Goal: Information Seeking & Learning: Learn about a topic

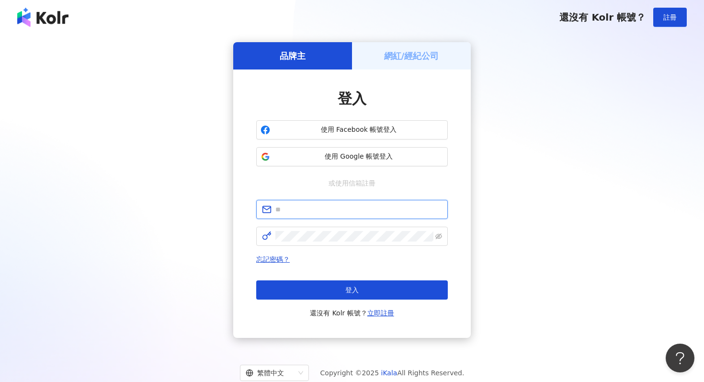
click at [338, 213] on input "text" at bounding box center [359, 209] width 167 height 11
paste input "**********"
type input "**********"
click button "登入" at bounding box center [352, 289] width 192 height 19
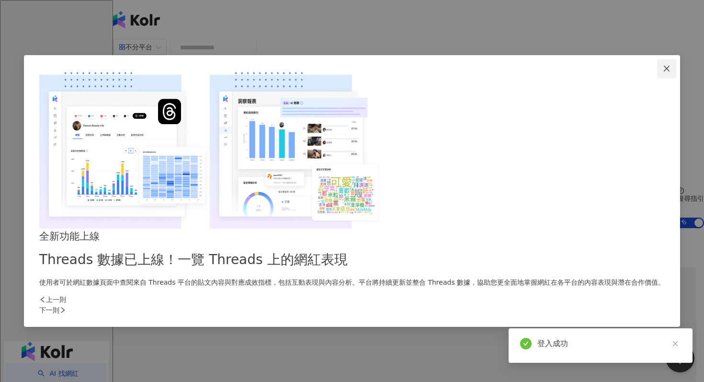
click at [657, 72] on span "Close" at bounding box center [666, 69] width 19 height 8
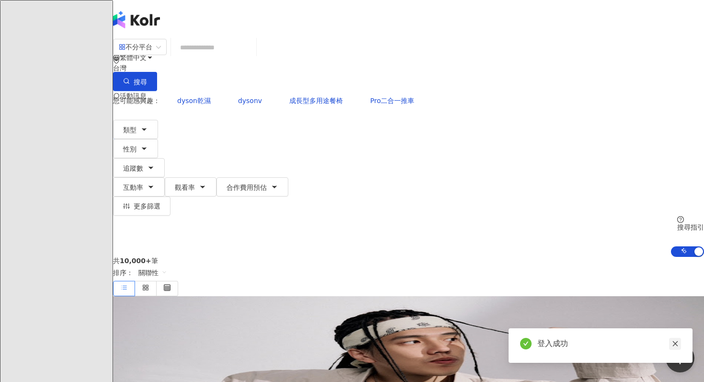
click at [675, 341] on icon "close" at bounding box center [675, 343] width 7 height 7
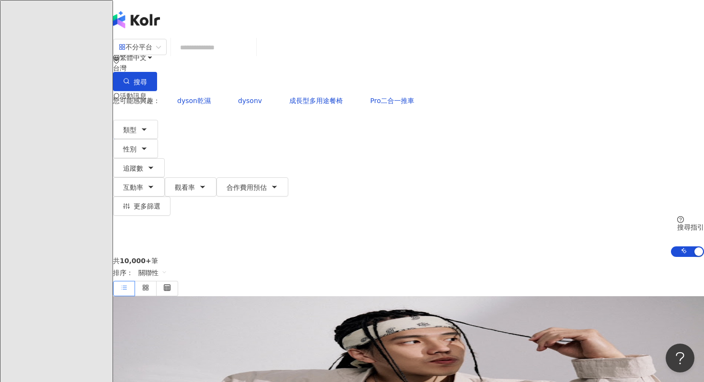
click at [253, 49] on input "search" at bounding box center [214, 47] width 78 height 18
type input "*"
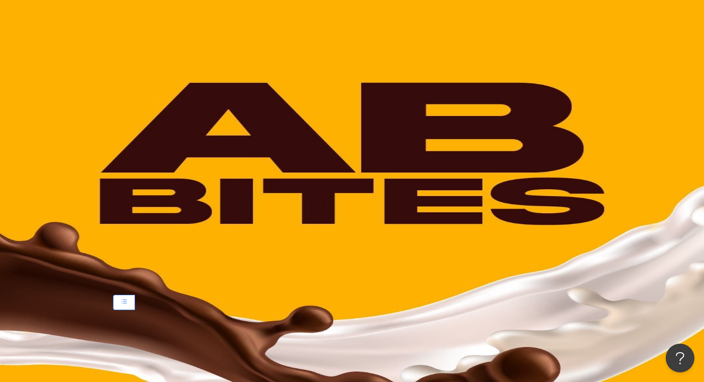
click at [161, 55] on span "不分平台" at bounding box center [140, 46] width 42 height 15
type input "****"
click at [281, 48] on div "不分平台 **** 台灣 搜尋 loading 搜尋名稱、敘述、貼文含有關鍵字 “ abby ” 的網紅" at bounding box center [408, 64] width 591 height 53
click at [152, 55] on div "不分平台" at bounding box center [136, 46] width 34 height 15
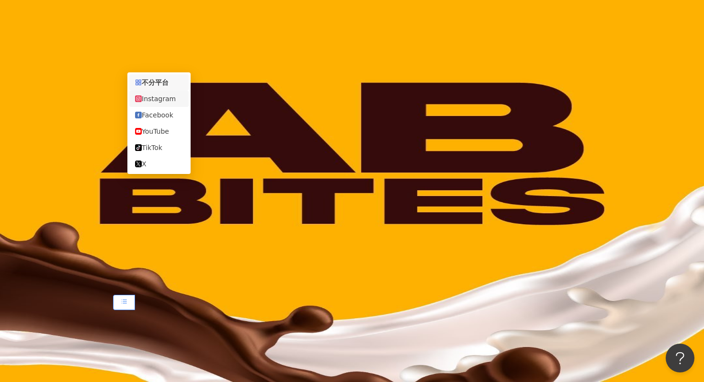
click at [168, 99] on div "Instagram" at bounding box center [159, 98] width 48 height 11
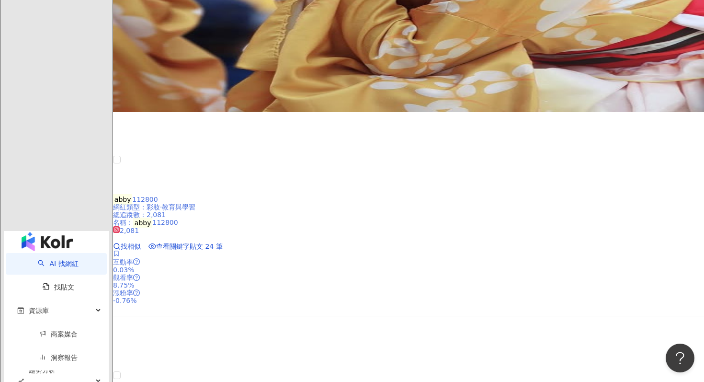
scroll to position [1763, 0]
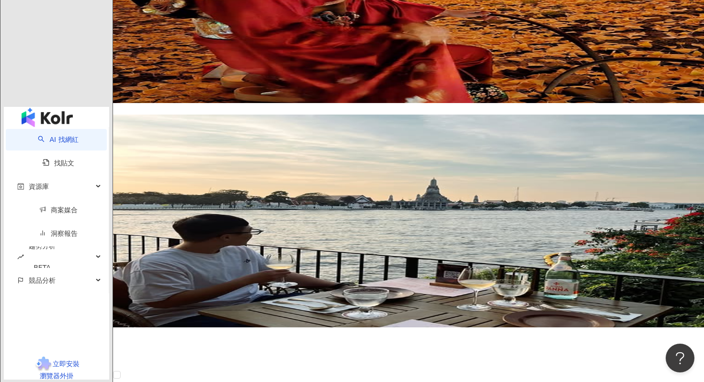
scroll to position [1766, 0]
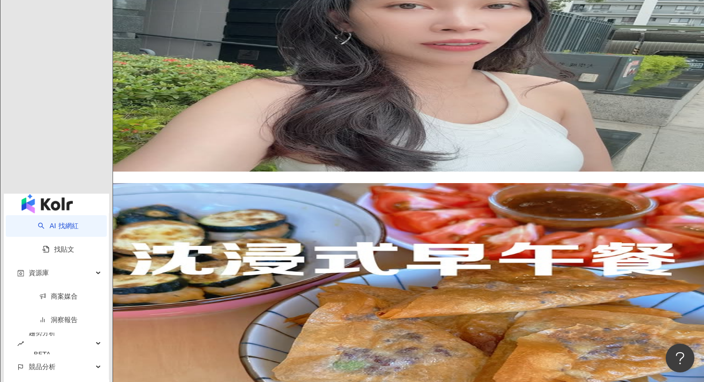
scroll to position [1773, 0]
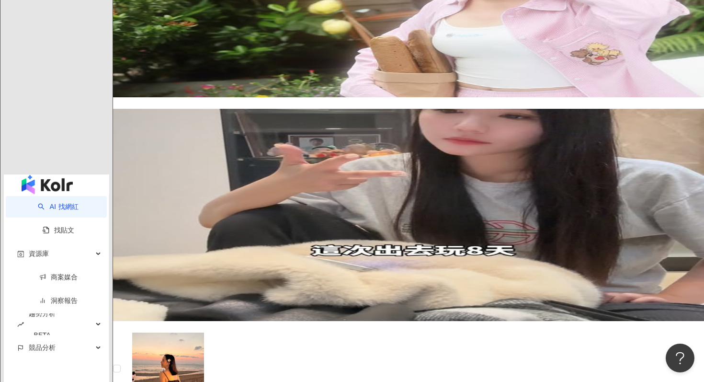
scroll to position [1969, 0]
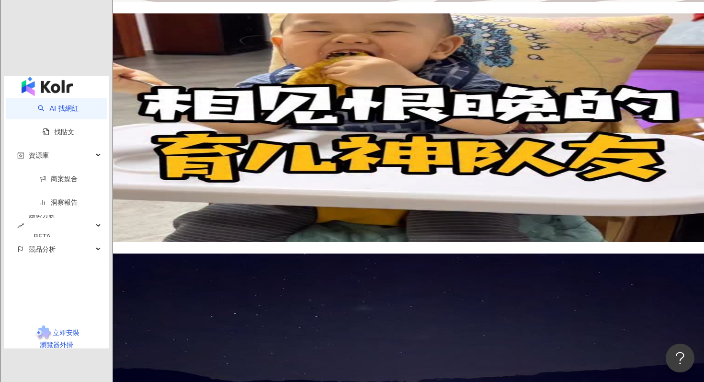
scroll to position [1812, 0]
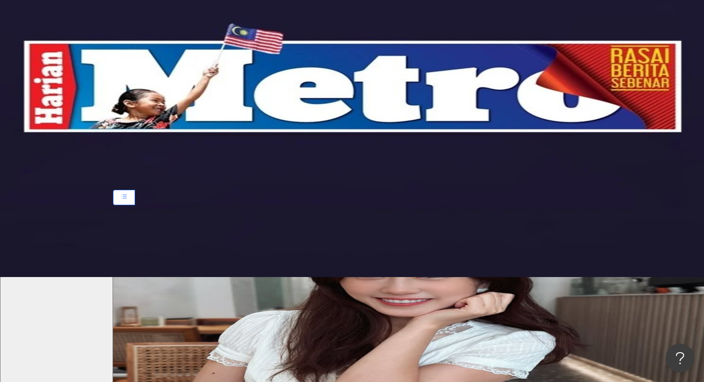
scroll to position [0, 0]
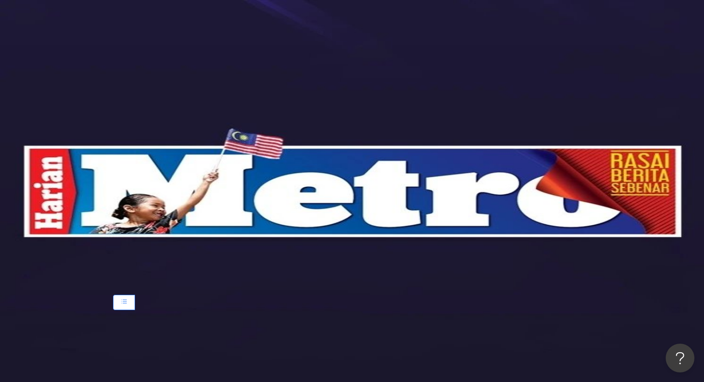
click at [208, 91] on div "類型 性別 追蹤數 互動率 觀看率 合作費用預估 更多篩選 搜尋指引 AI 開啟 AI 關閉" at bounding box center [408, 159] width 591 height 137
click at [137, 116] on span "性別" at bounding box center [129, 120] width 13 height 8
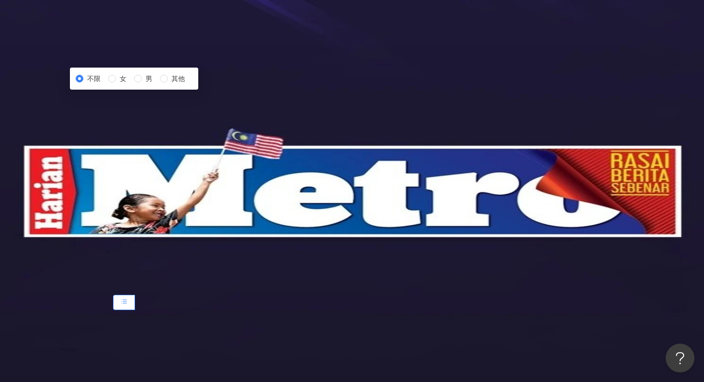
click at [193, 84] on div "不限 女 男 其他" at bounding box center [134, 78] width 117 height 11
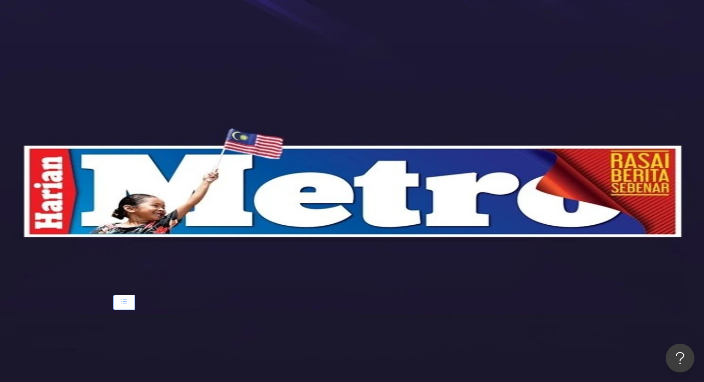
click at [160, 110] on div "類型 性別 追蹤數 互動率 觀看率 合作費用預估 更多篩選 不限 女 男 其他 搜尋指引 AI 開啟 AI 關閉" at bounding box center [408, 159] width 591 height 137
click at [158, 92] on button "類型" at bounding box center [135, 100] width 45 height 19
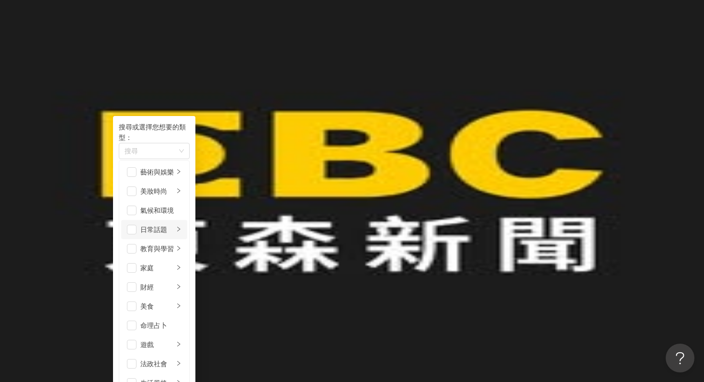
scroll to position [2, 0]
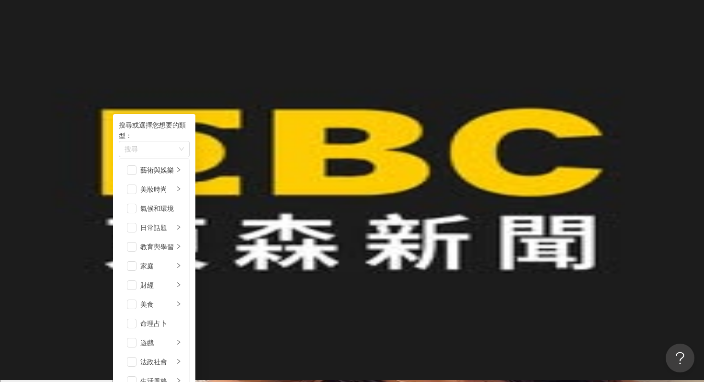
click at [426, 106] on div "類型 搜尋或選擇您想要的類型： 搜尋 藝術與娛樂 美妝時尚 氣候和環境 日常話題 教育與學習 家庭 財經 美食 命理占卜 遊戲 法政社會 生活風格 影視娛樂 …" at bounding box center [408, 157] width 591 height 137
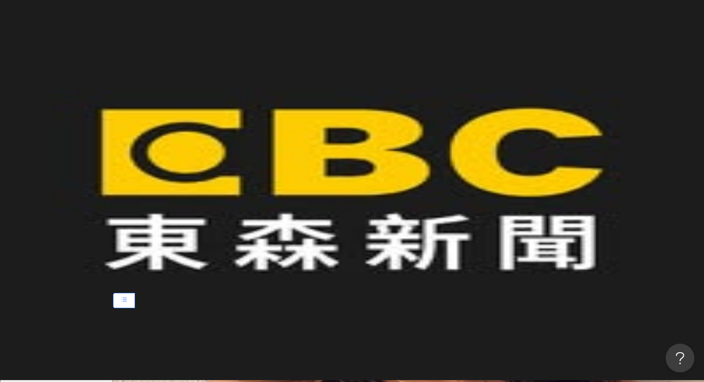
scroll to position [0, 0]
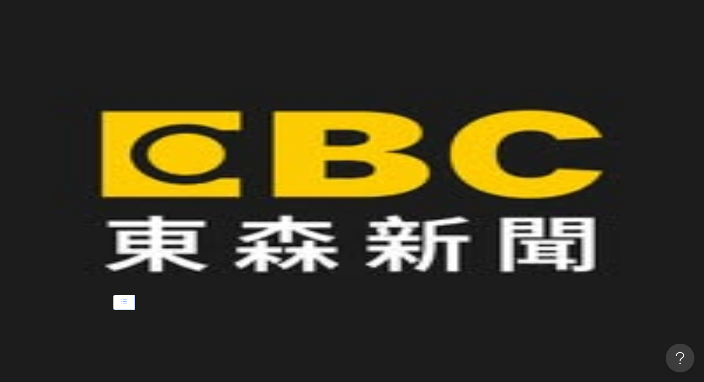
click at [207, 154] on icon "button" at bounding box center [203, 158] width 8 height 8
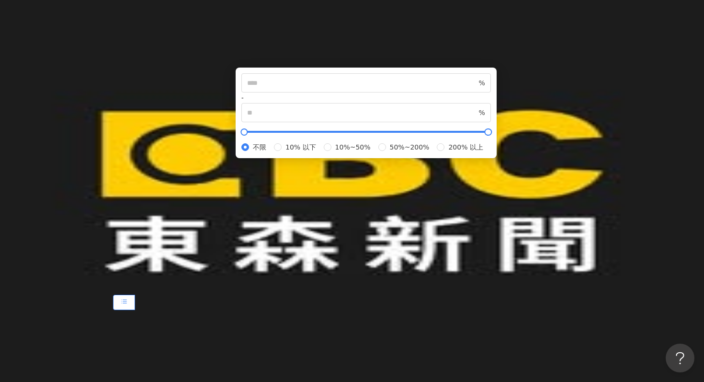
click at [207, 154] on icon "button" at bounding box center [203, 158] width 8 height 8
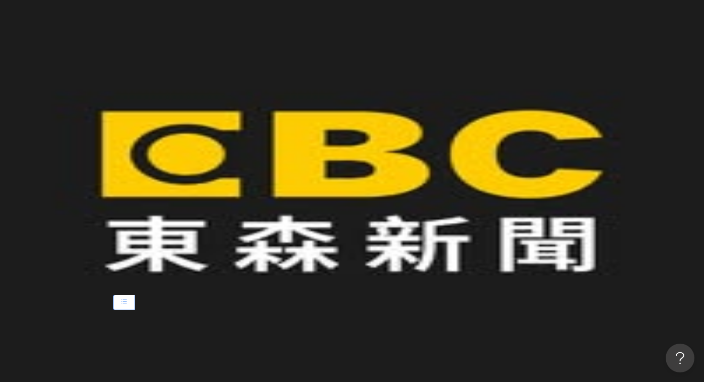
click at [155, 154] on icon "button" at bounding box center [151, 158] width 8 height 8
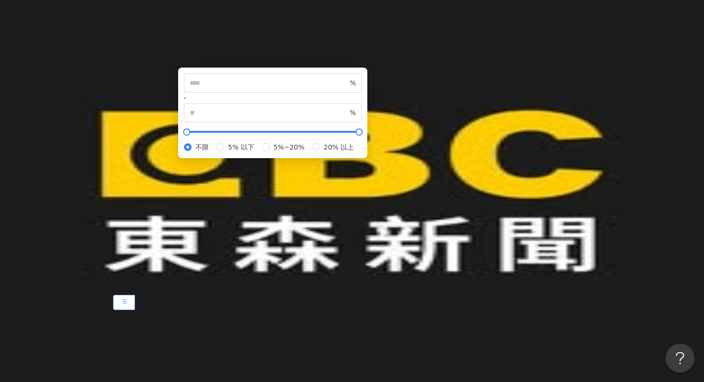
click at [155, 154] on icon "button" at bounding box center [151, 158] width 8 height 8
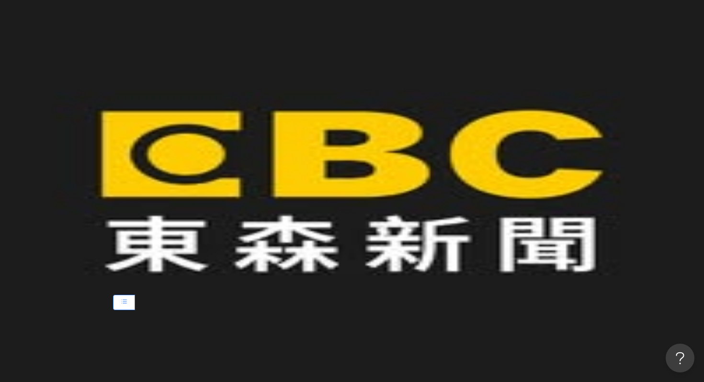
click at [171, 168] on button "更多篩選" at bounding box center [142, 177] width 58 height 19
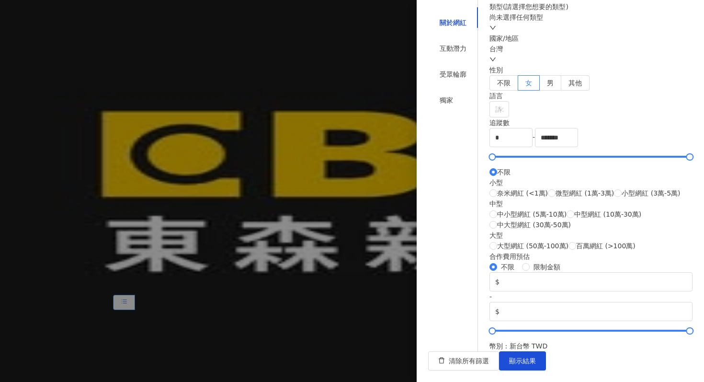
scroll to position [180, 0]
click at [578, 128] on input "*******" at bounding box center [557, 137] width 42 height 18
click at [556, 198] on span "微型網紅 (1萬-3萬)" at bounding box center [585, 193] width 58 height 11
type input "*****"
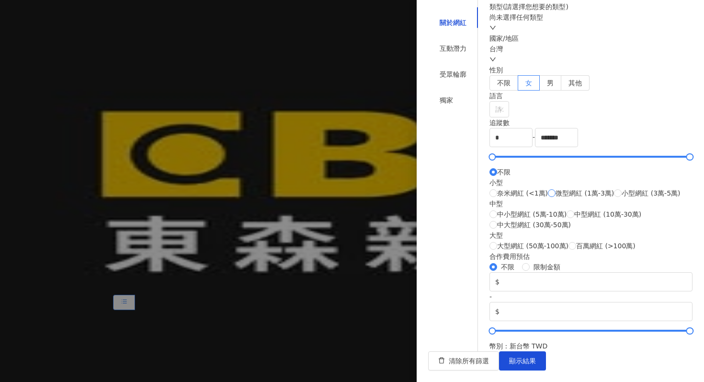
type input "*****"
click at [548, 197] on span "奈米網紅 (<1萬)" at bounding box center [522, 193] width 51 height 11
type input "*"
click at [449, 83] on div "受眾輪廓" at bounding box center [453, 74] width 50 height 18
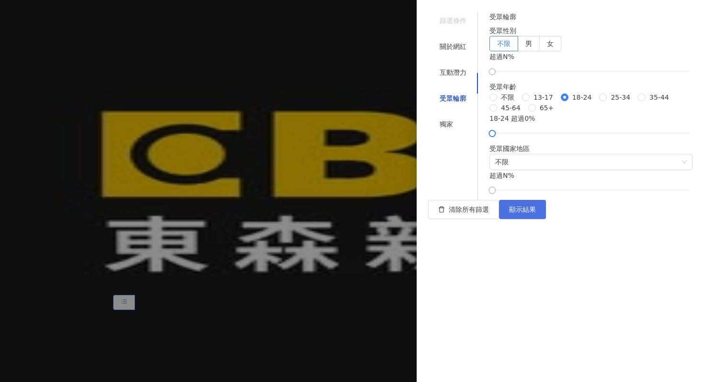
click at [546, 219] on button "顯示結果" at bounding box center [522, 209] width 47 height 19
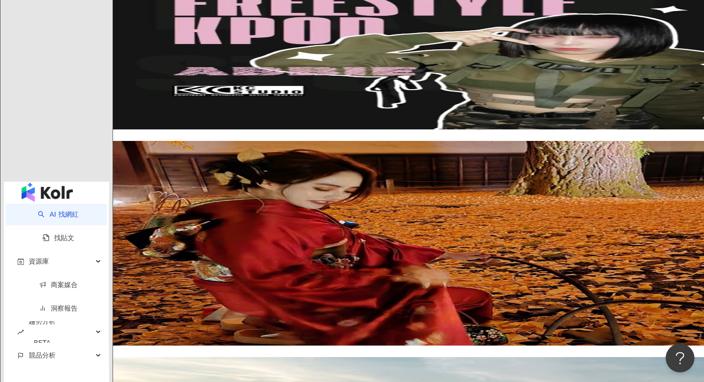
scroll to position [1755, 0]
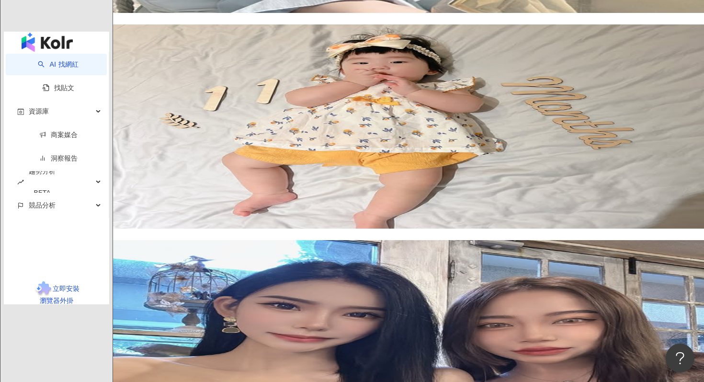
scroll to position [1904, 0]
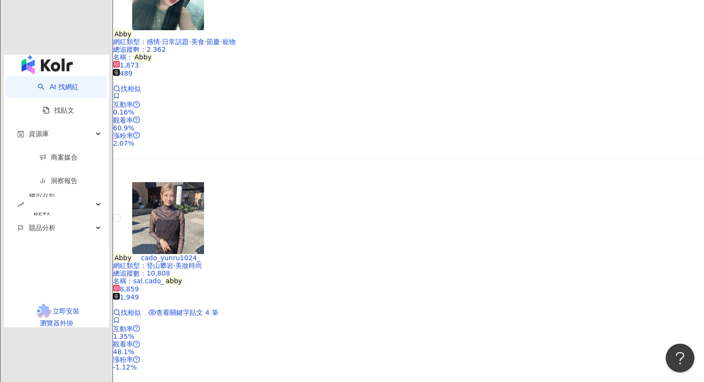
scroll to position [1872, 0]
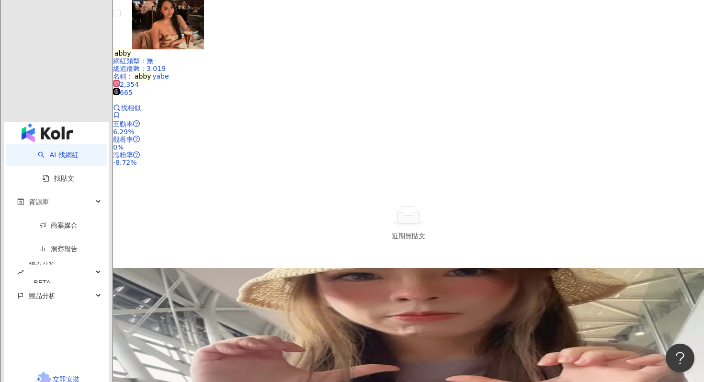
scroll to position [1864, 0]
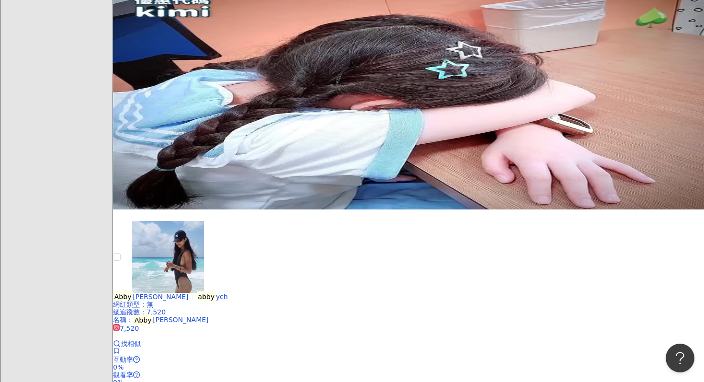
scroll to position [0, 0]
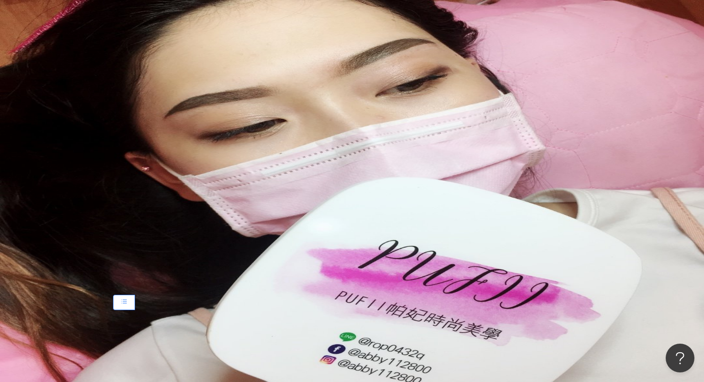
click at [161, 173] on span "更多篩選" at bounding box center [147, 177] width 27 height 8
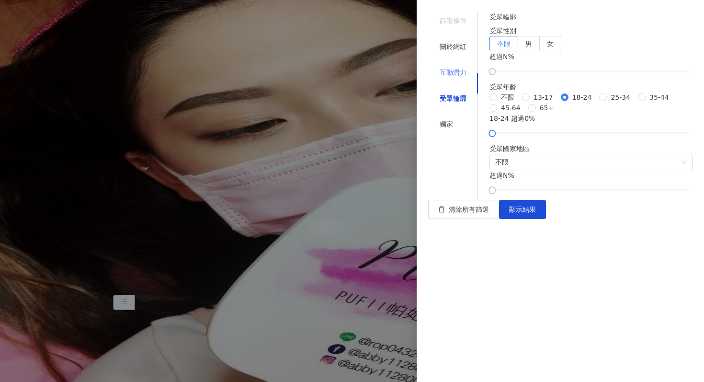
click at [460, 66] on div "互動潛力" at bounding box center [453, 72] width 50 height 18
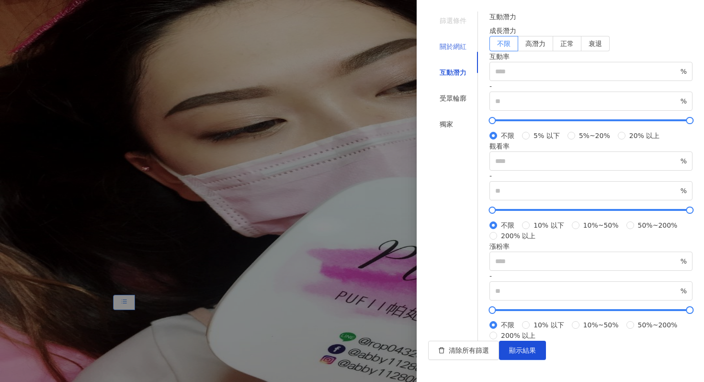
click at [449, 47] on div "關於網紅" at bounding box center [453, 46] width 50 height 18
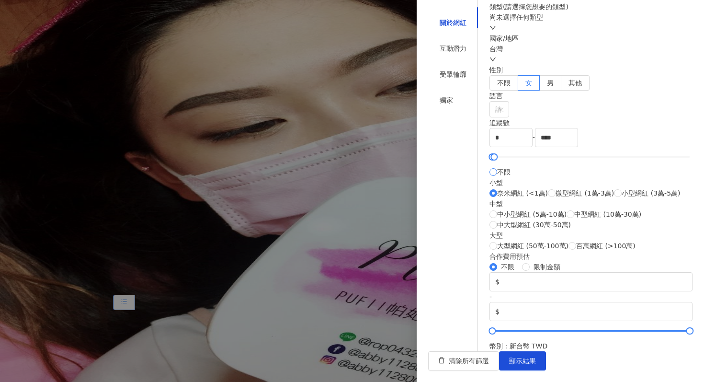
type input "*******"
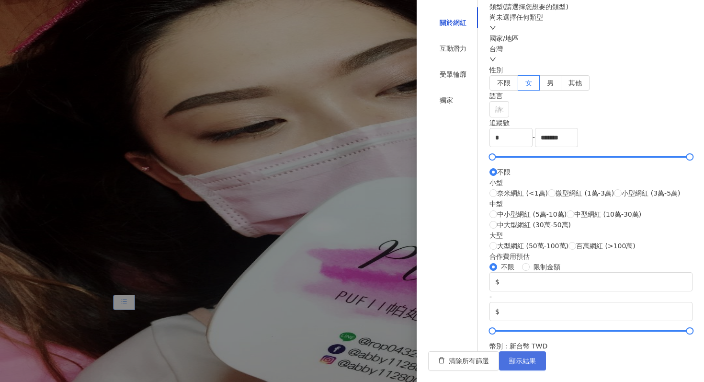
click at [546, 362] on button "顯示結果" at bounding box center [522, 360] width 47 height 19
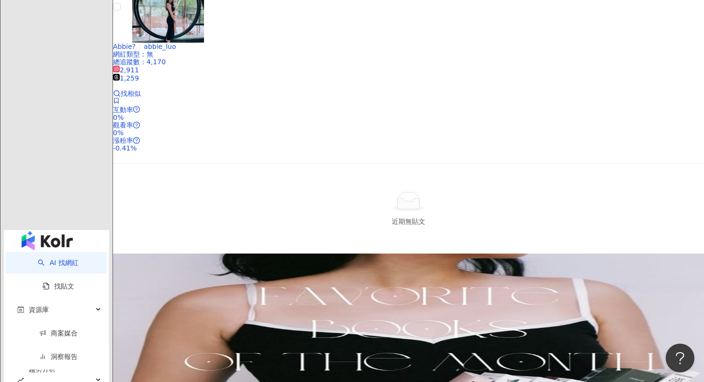
scroll to position [1748, 0]
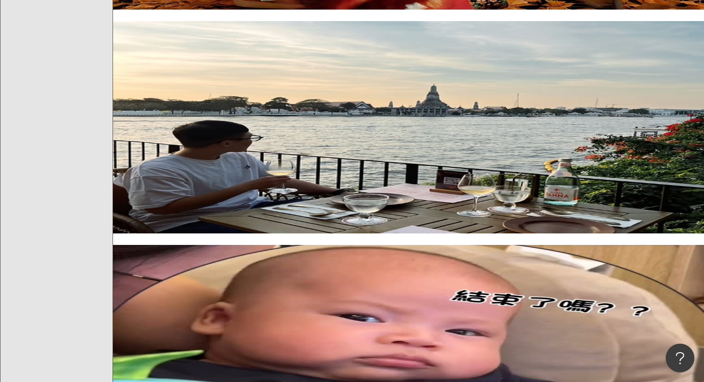
scroll to position [1783, 0]
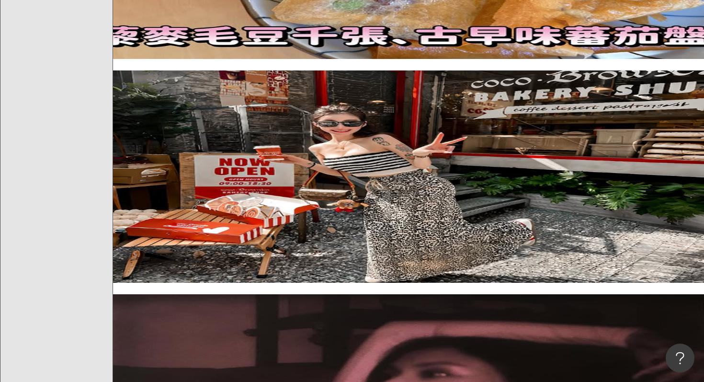
scroll to position [1794, 0]
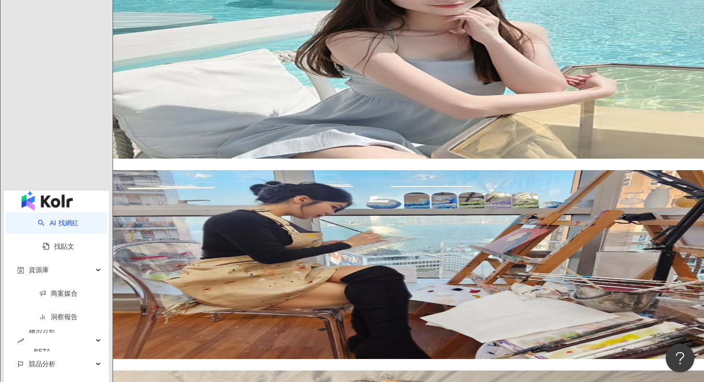
scroll to position [1942, 0]
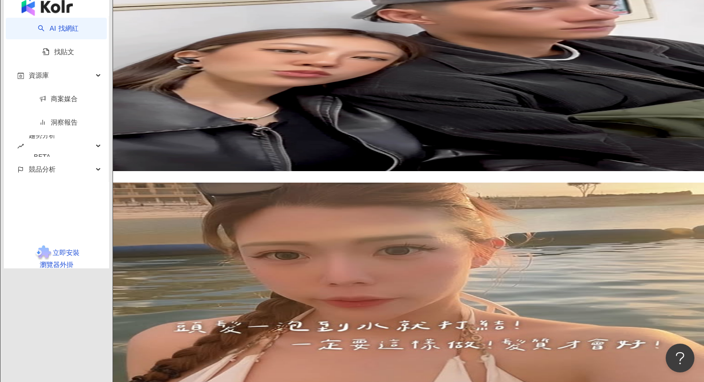
scroll to position [1895, 0]
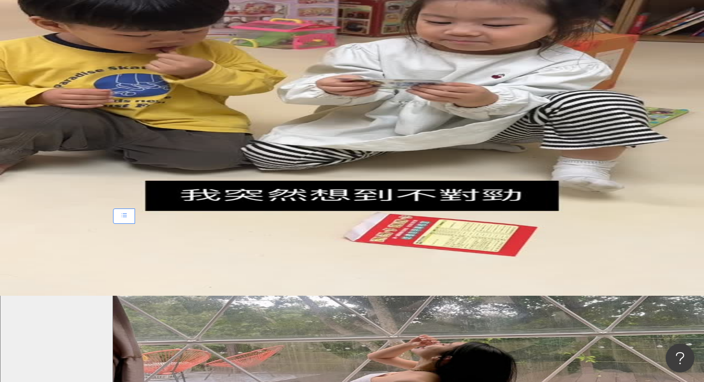
scroll to position [0, 0]
